Goal: Participate in discussion: Engage in conversation with other users on a specific topic

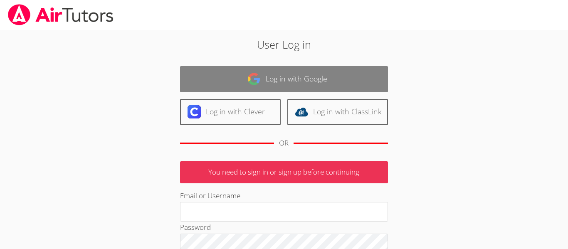
click at [249, 69] on link "Log in with Google" at bounding box center [284, 79] width 208 height 26
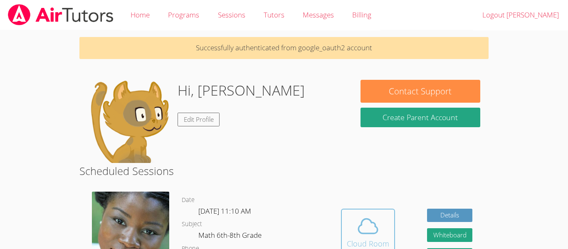
click at [350, 233] on span at bounding box center [368, 226] width 42 height 23
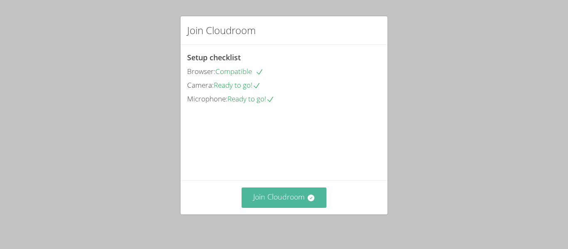
click at [297, 199] on button "Join Cloudroom" at bounding box center [284, 198] width 85 height 20
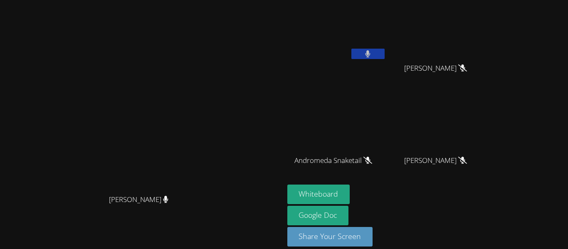
click at [385, 57] on button at bounding box center [367, 54] width 33 height 10
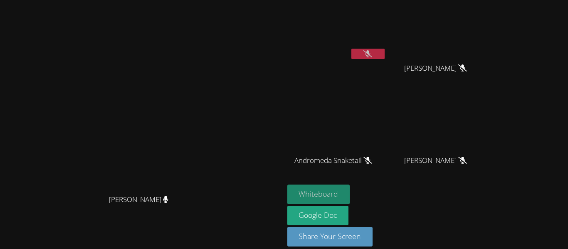
click at [350, 202] on button "Whiteboard" at bounding box center [318, 195] width 63 height 20
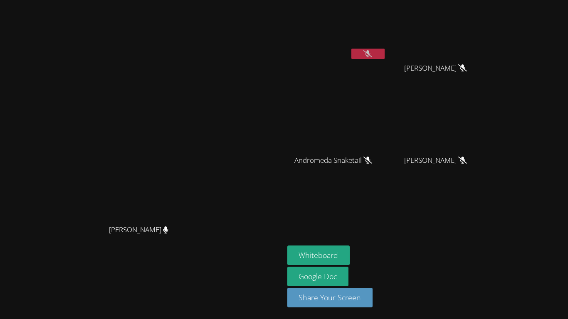
click at [385, 59] on div at bounding box center [367, 55] width 33 height 12
click at [385, 57] on button at bounding box center [367, 54] width 33 height 10
click at [371, 54] on icon at bounding box center [368, 53] width 5 height 7
click at [189, 65] on video at bounding box center [141, 143] width 125 height 156
click at [385, 50] on button at bounding box center [367, 54] width 33 height 10
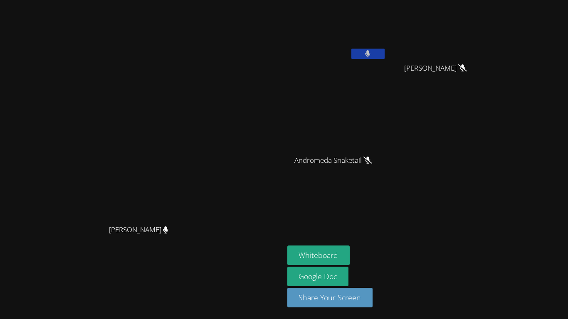
click at [385, 54] on button at bounding box center [367, 54] width 33 height 10
click at [385, 57] on button at bounding box center [367, 54] width 33 height 10
click at [372, 57] on icon at bounding box center [367, 53] width 9 height 7
click at [385, 56] on button at bounding box center [367, 54] width 33 height 10
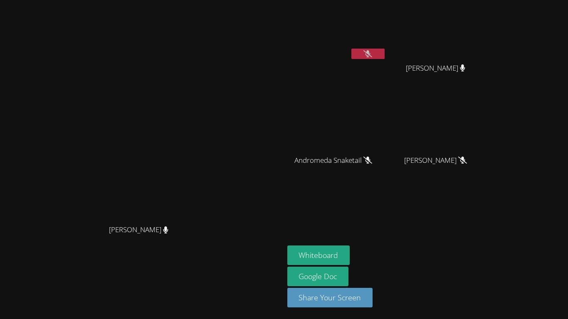
click at [372, 52] on icon at bounding box center [367, 53] width 9 height 7
click at [371, 52] on icon at bounding box center [368, 53] width 5 height 7
click at [385, 54] on button at bounding box center [367, 54] width 33 height 10
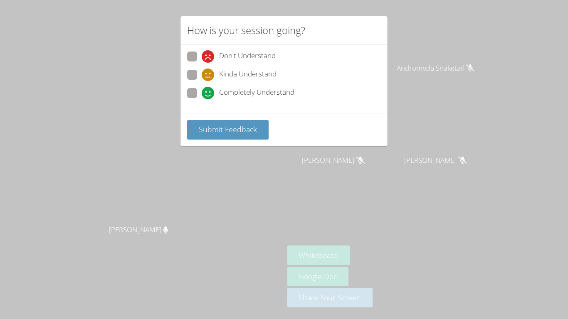
click at [202, 99] on span at bounding box center [202, 99] width 0 height 0
click at [202, 94] on input "Completely Understand" at bounding box center [205, 91] width 7 height 7
radio input "true"
click at [197, 126] on button "Submit Feedback" at bounding box center [228, 130] width 82 height 20
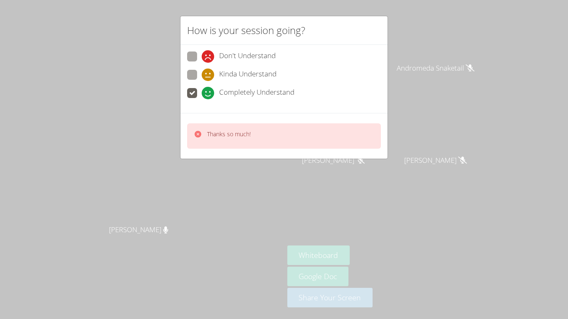
click at [230, 195] on div "How is your session going? Don't Understand Kinda Understand Completely Underst…" at bounding box center [284, 159] width 568 height 319
click at [204, 195] on video at bounding box center [141, 143] width 125 height 156
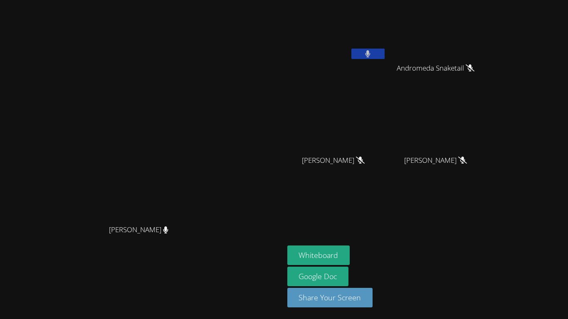
click at [284, 0] on main "Mykia Richards Mykia Richards" at bounding box center [142, 159] width 284 height 319
